Goal: Task Accomplishment & Management: Manage account settings

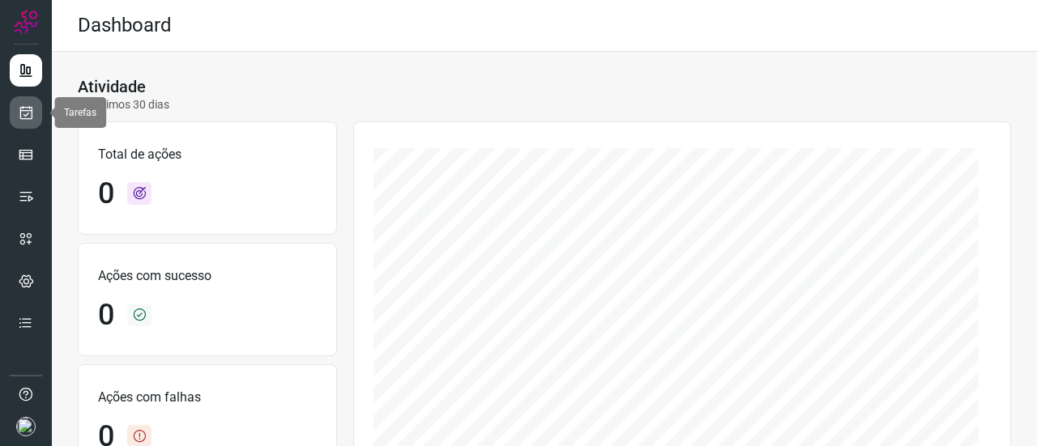
click at [34, 119] on link at bounding box center [26, 112] width 32 height 32
